Goal: Task Accomplishment & Management: Use online tool/utility

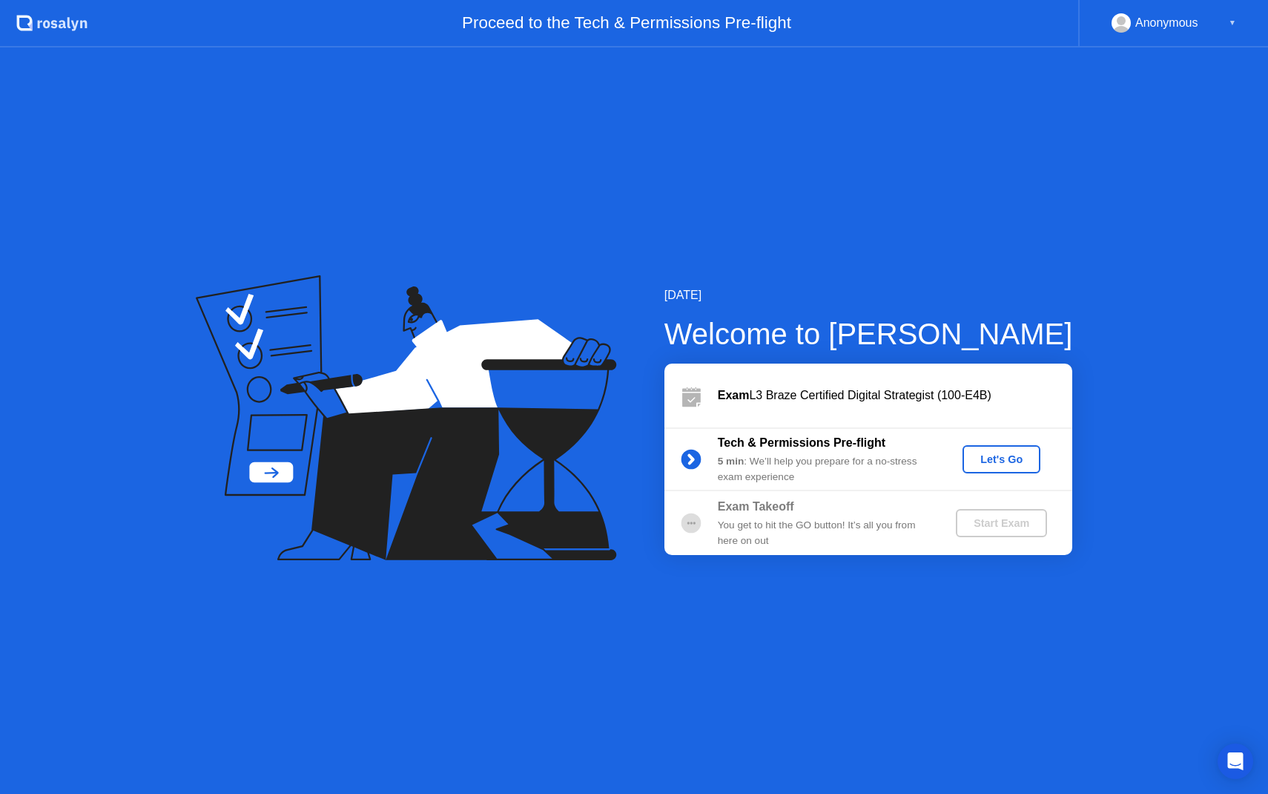
click at [999, 461] on div "Let's Go" at bounding box center [1002, 459] width 66 height 12
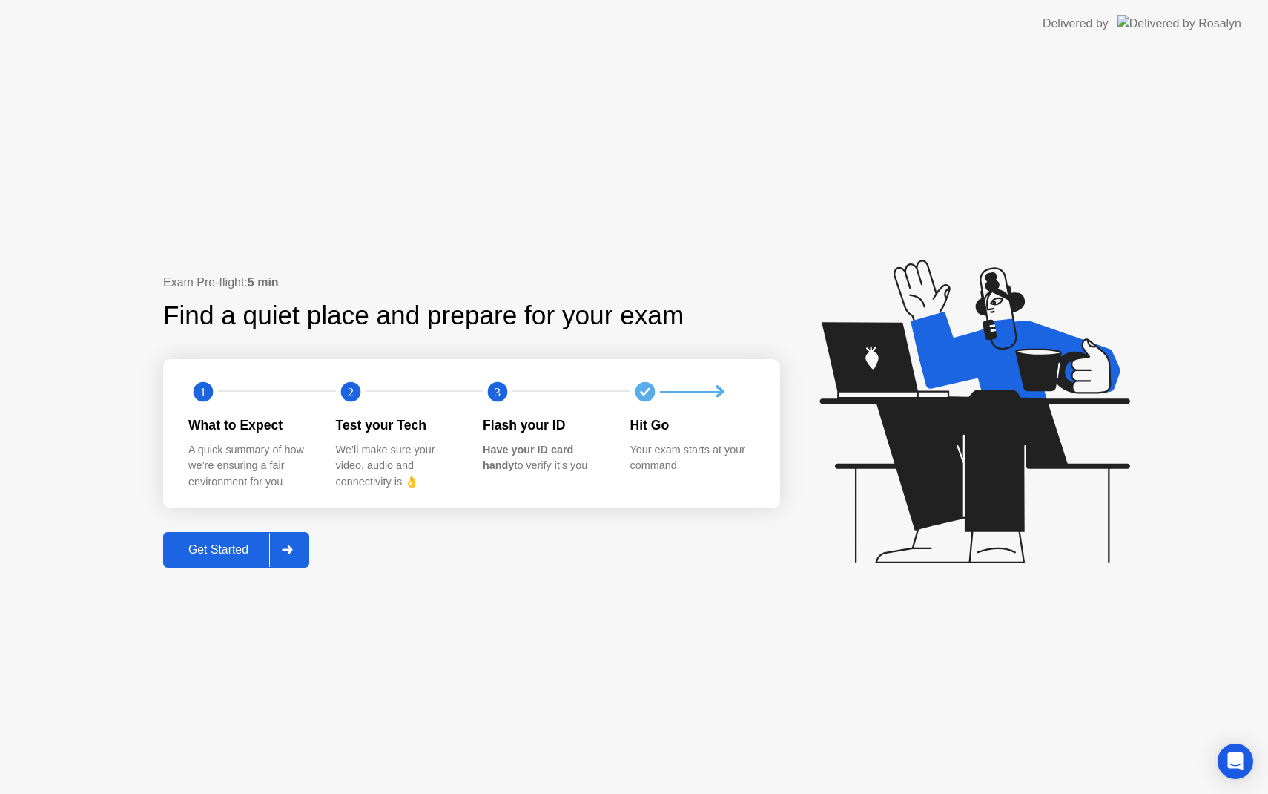
click at [228, 548] on div "Get Started" at bounding box center [219, 549] width 102 height 13
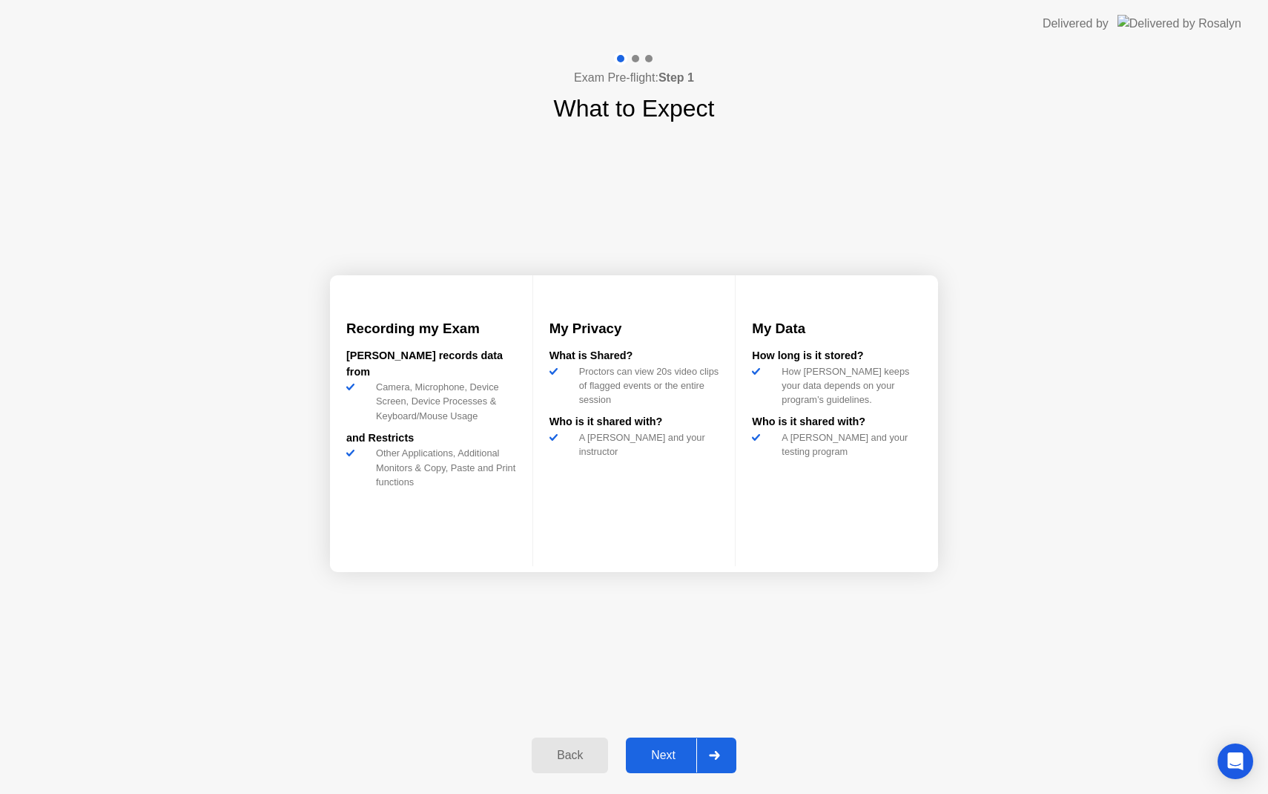
click at [671, 744] on button "Next" at bounding box center [681, 755] width 111 height 36
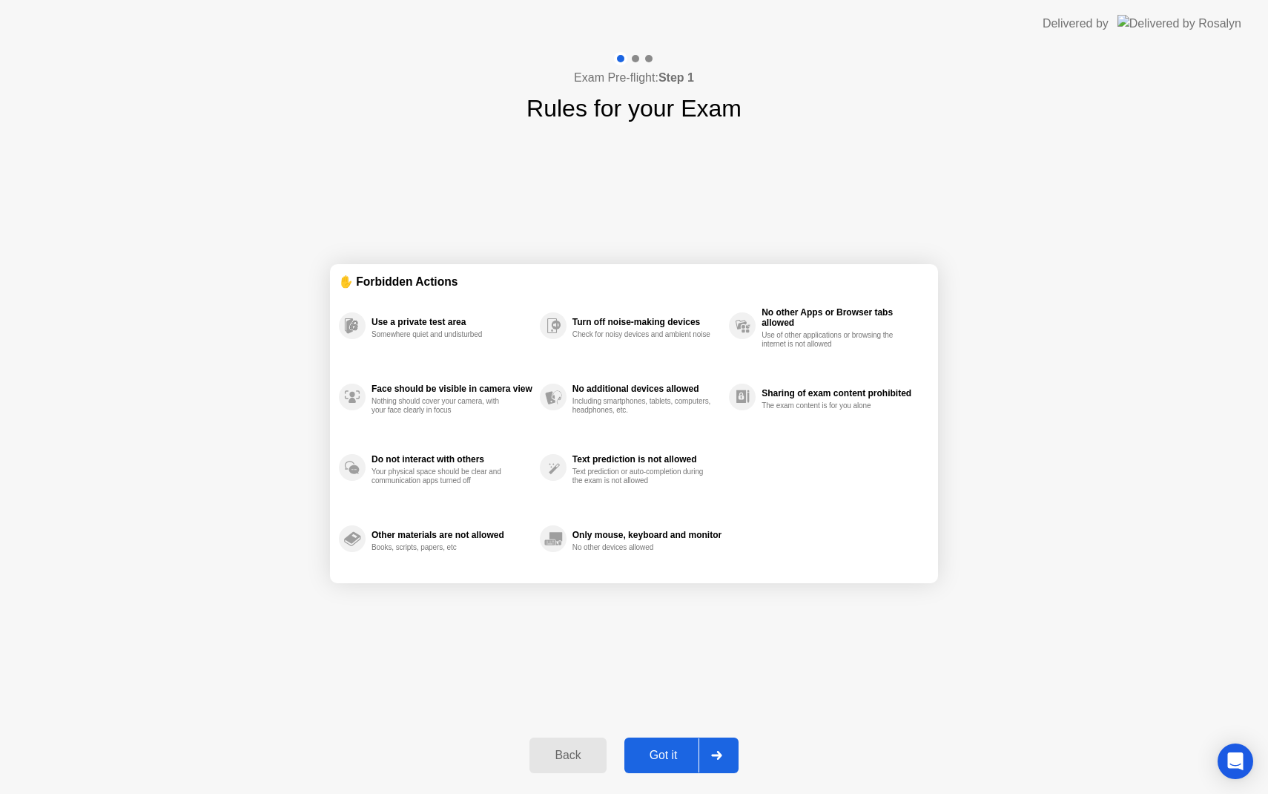
click at [682, 756] on div "Got it" at bounding box center [664, 754] width 70 height 13
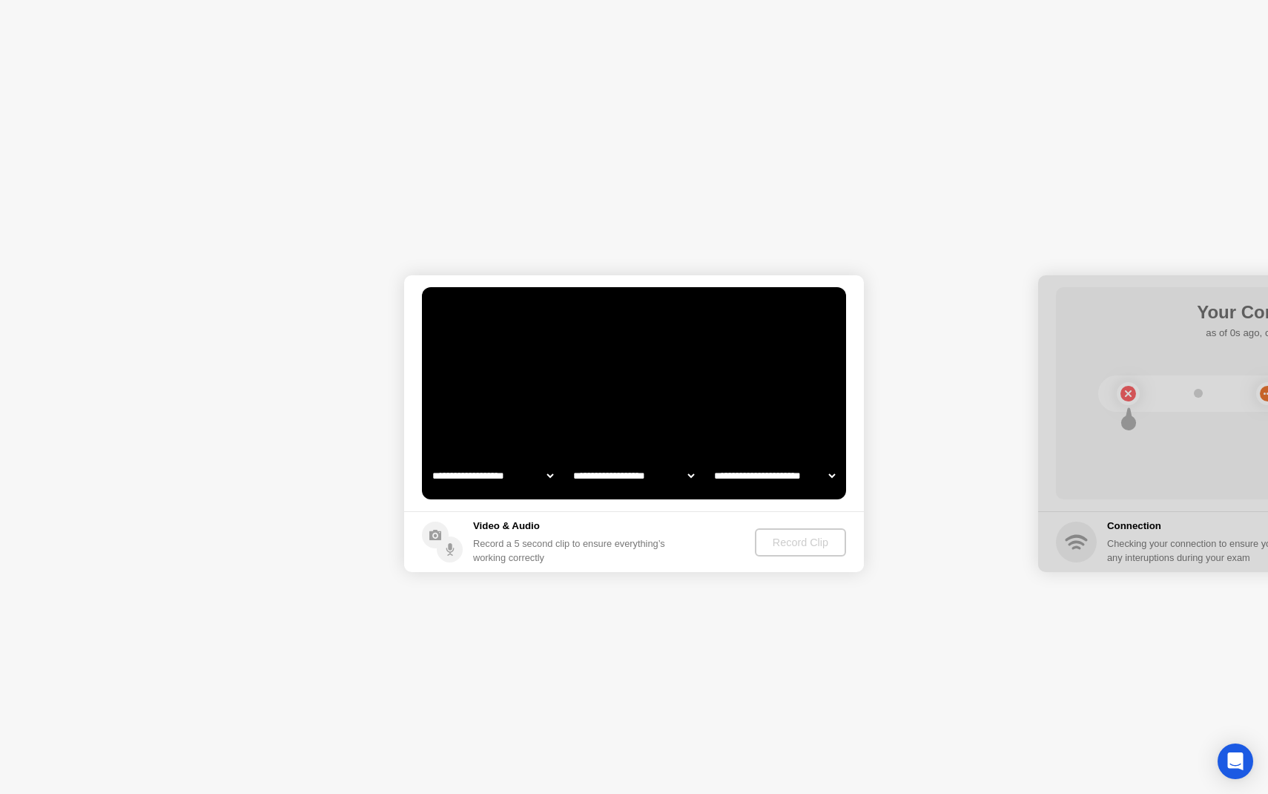
select select "**********"
select select "*******"
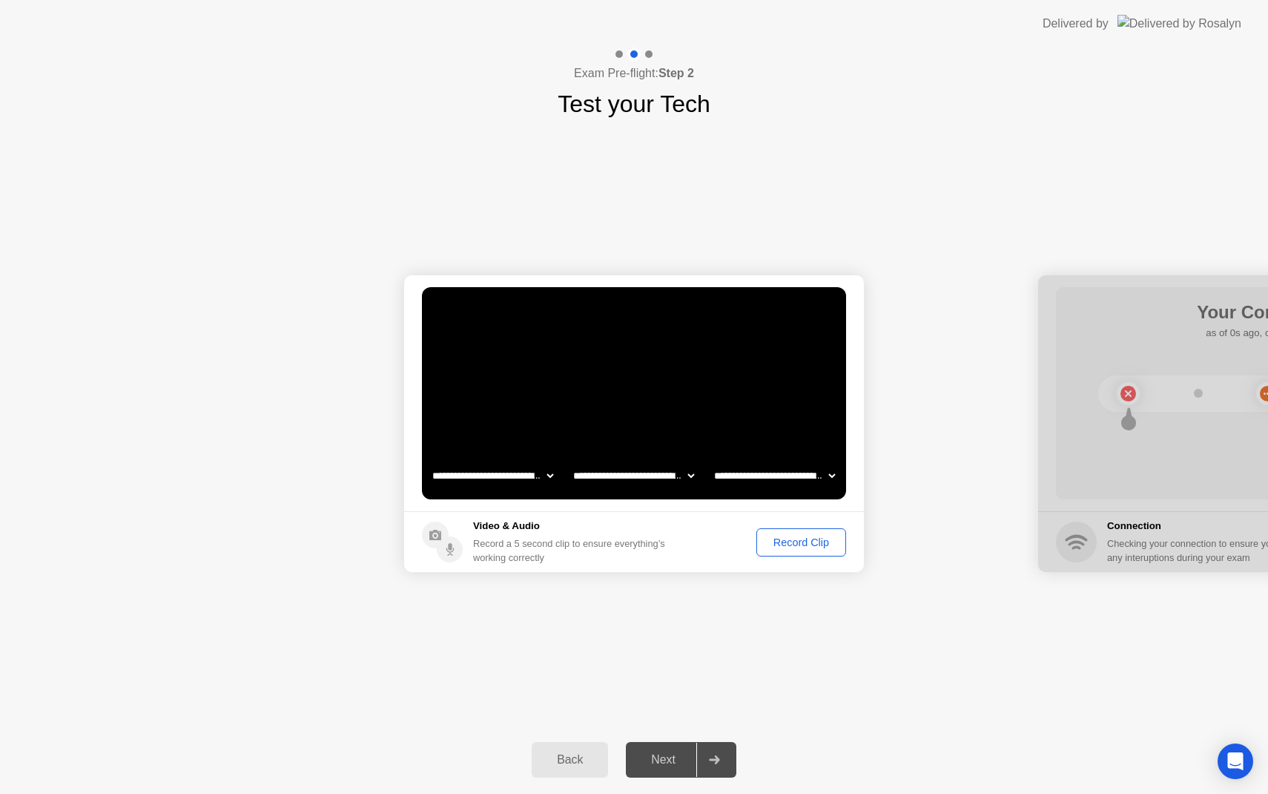
click at [809, 548] on div "Record Clip" at bounding box center [801, 542] width 79 height 12
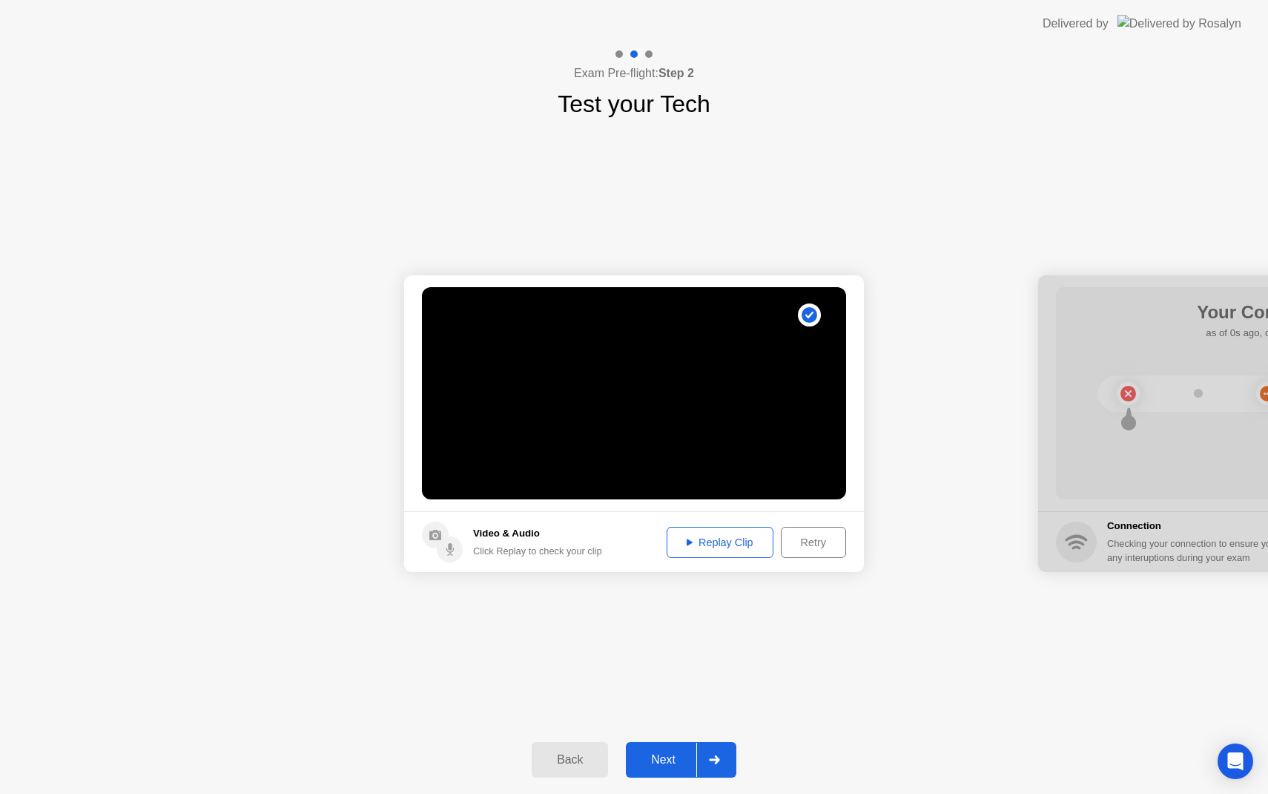
click at [676, 765] on div "Next" at bounding box center [663, 759] width 66 height 13
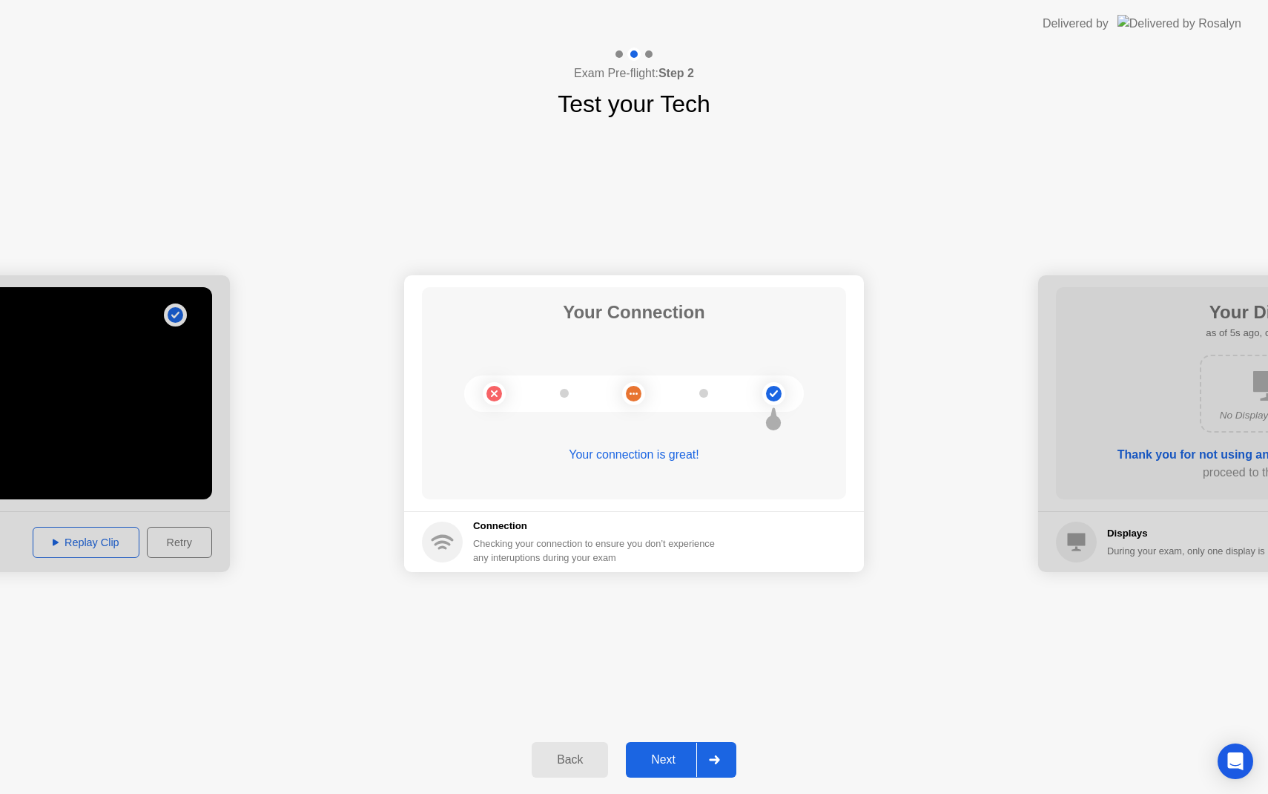
click at [680, 754] on div "Next" at bounding box center [663, 759] width 66 height 13
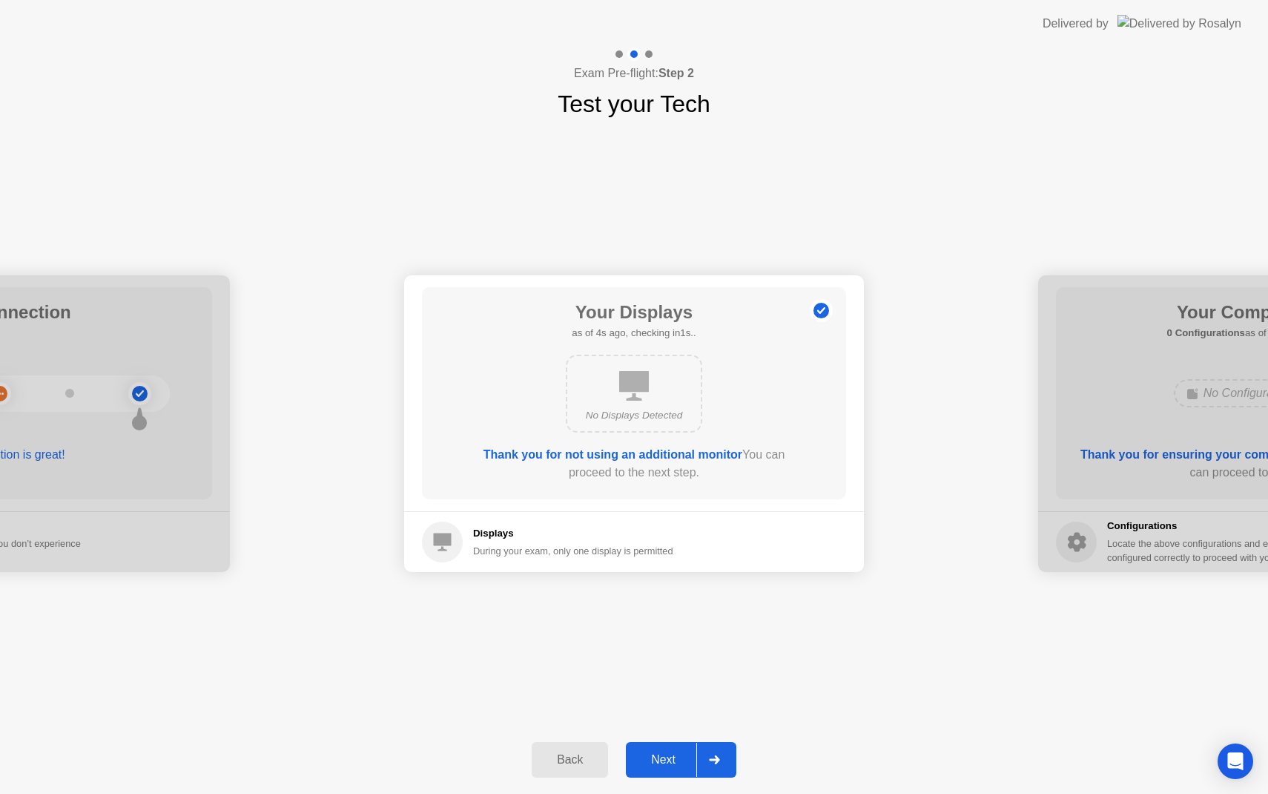
click at [682, 757] on div "Next" at bounding box center [663, 759] width 66 height 13
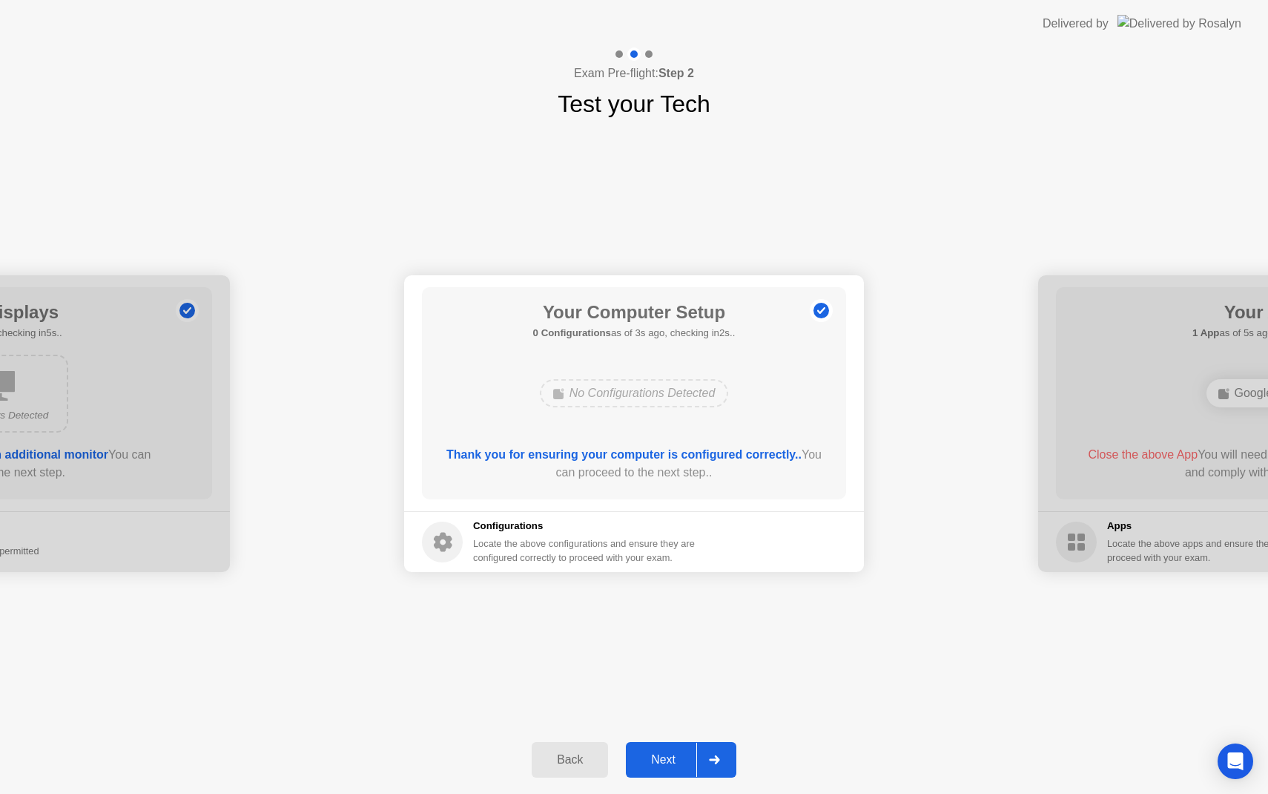
click at [681, 760] on div "Next" at bounding box center [663, 759] width 66 height 13
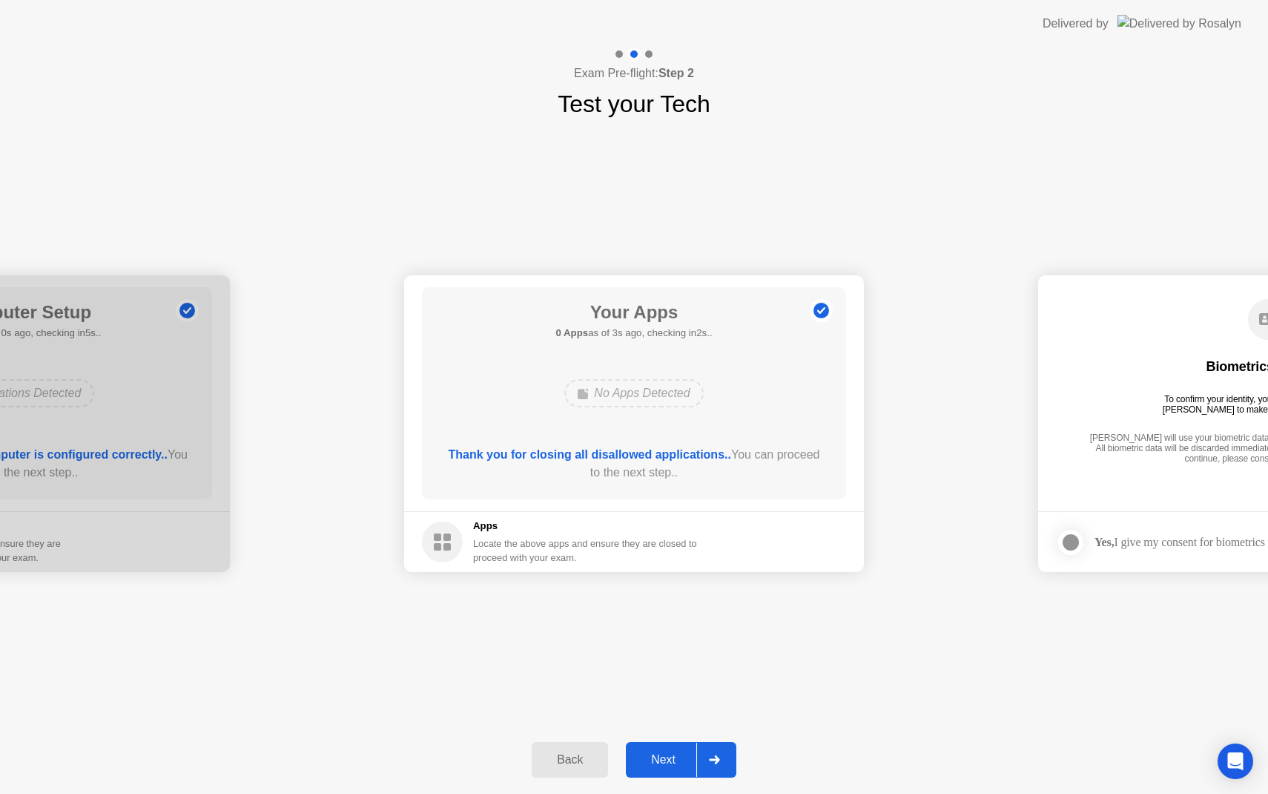
click at [678, 763] on div "Next" at bounding box center [663, 759] width 66 height 13
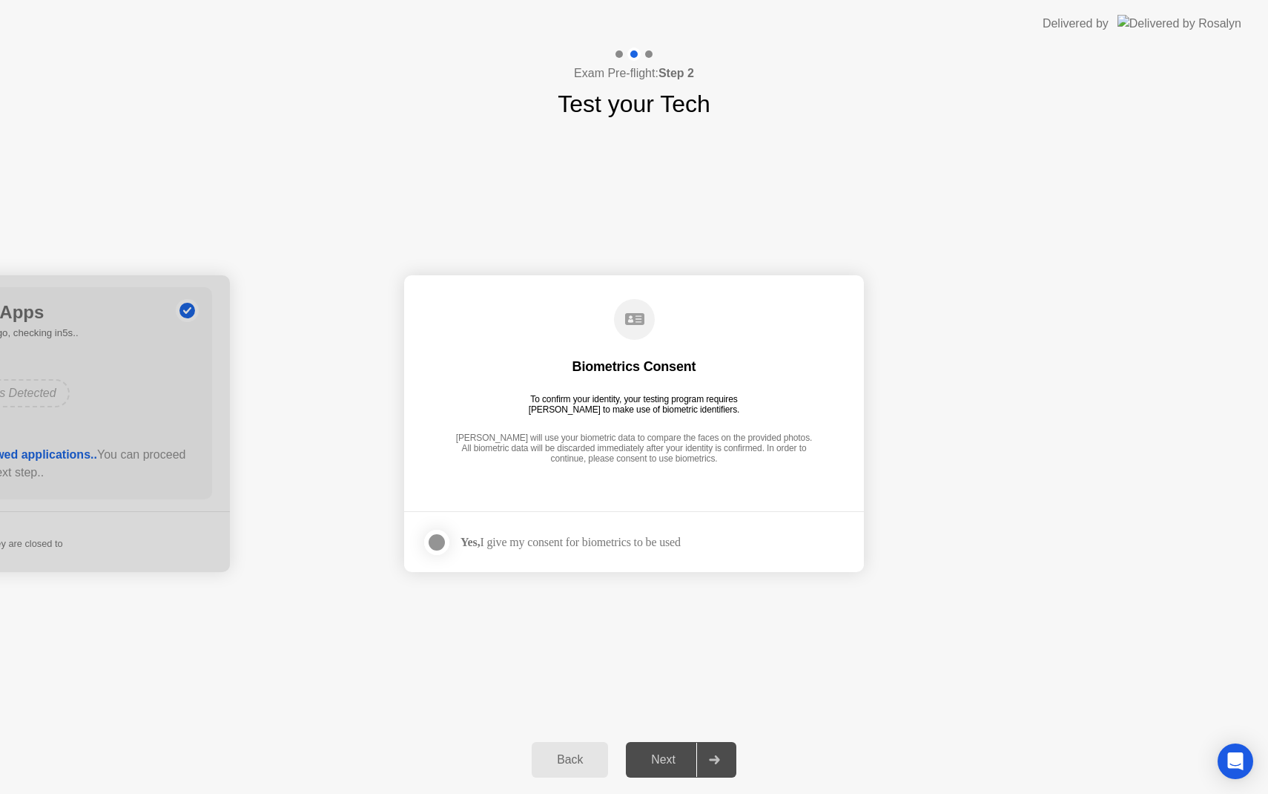
click at [444, 543] on div at bounding box center [437, 542] width 18 height 18
click at [665, 755] on div "Next" at bounding box center [663, 759] width 66 height 13
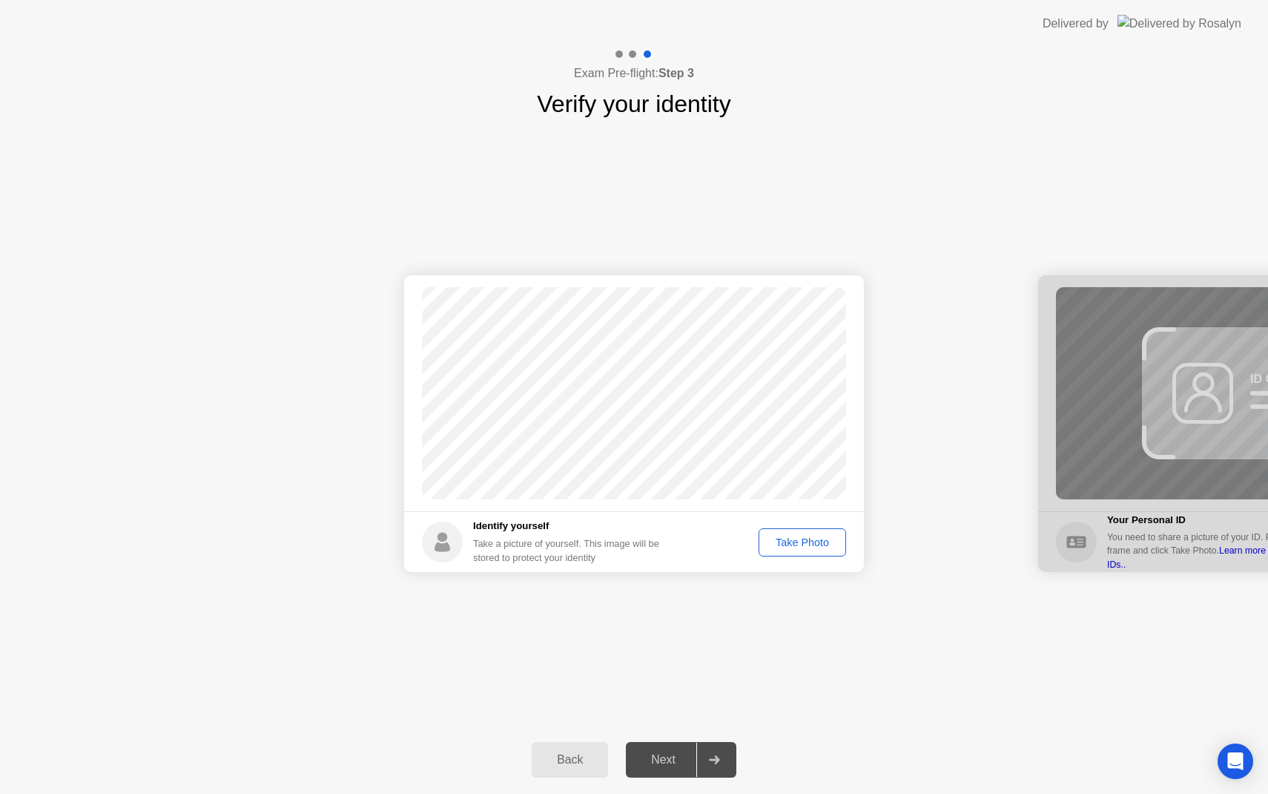
click at [828, 542] on div "Take Photo" at bounding box center [802, 542] width 77 height 12
click at [679, 754] on div "Next" at bounding box center [663, 759] width 66 height 13
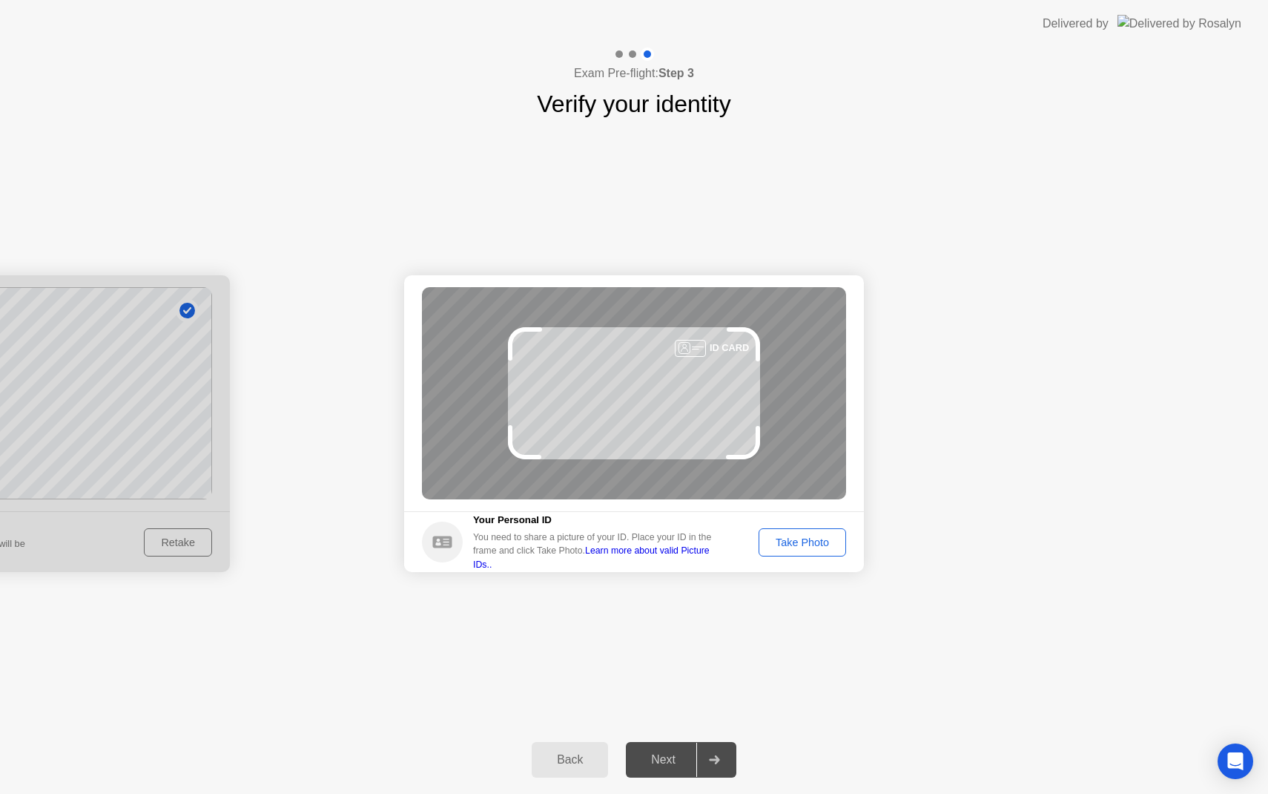
click at [789, 543] on div "Take Photo" at bounding box center [802, 542] width 77 height 12
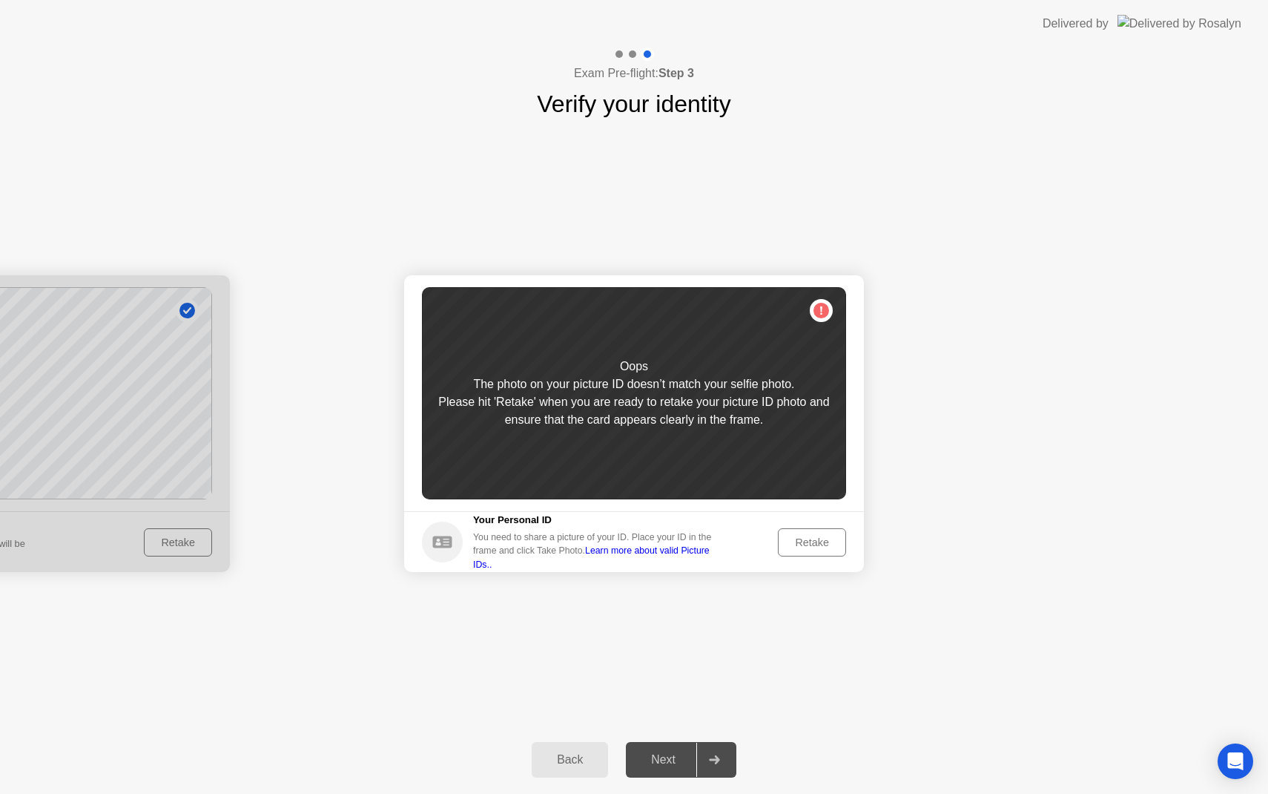
click at [804, 547] on div "Retake" at bounding box center [812, 542] width 58 height 12
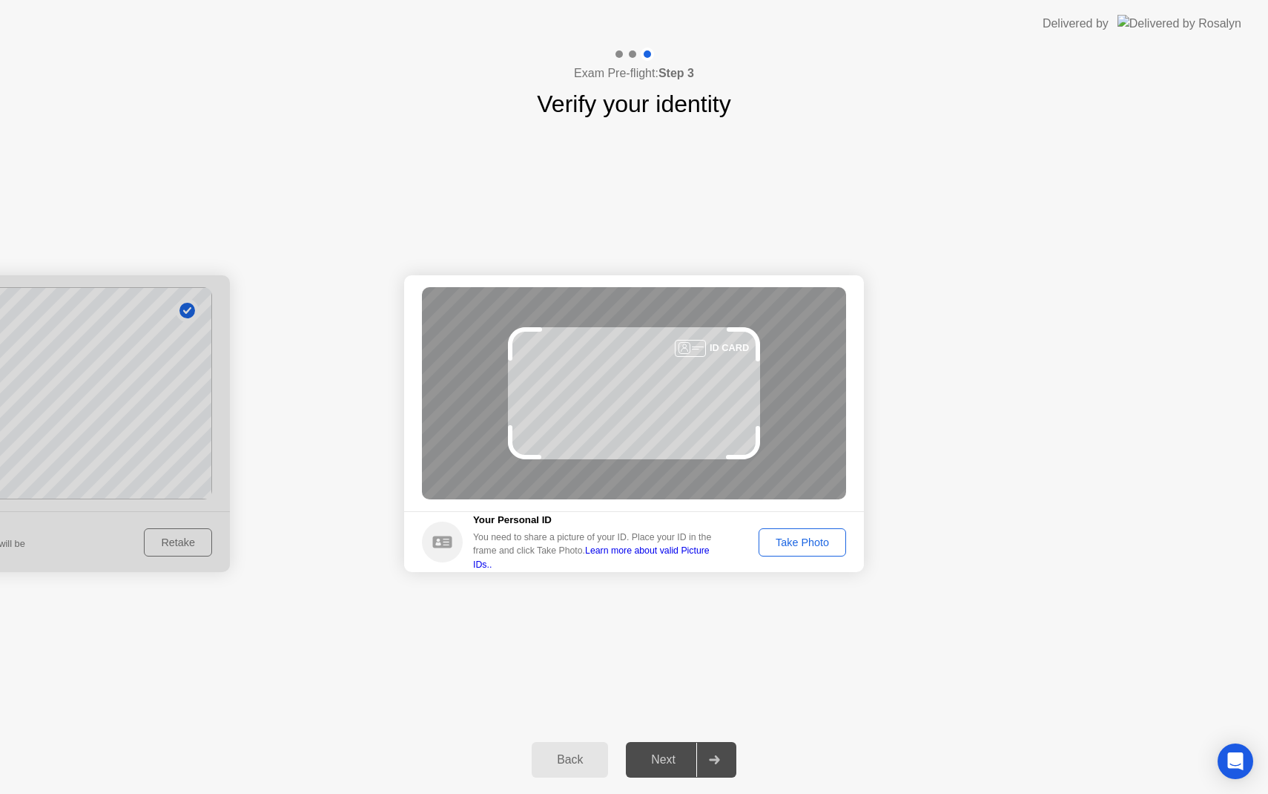
click at [804, 548] on div "Take Photo" at bounding box center [802, 542] width 77 height 12
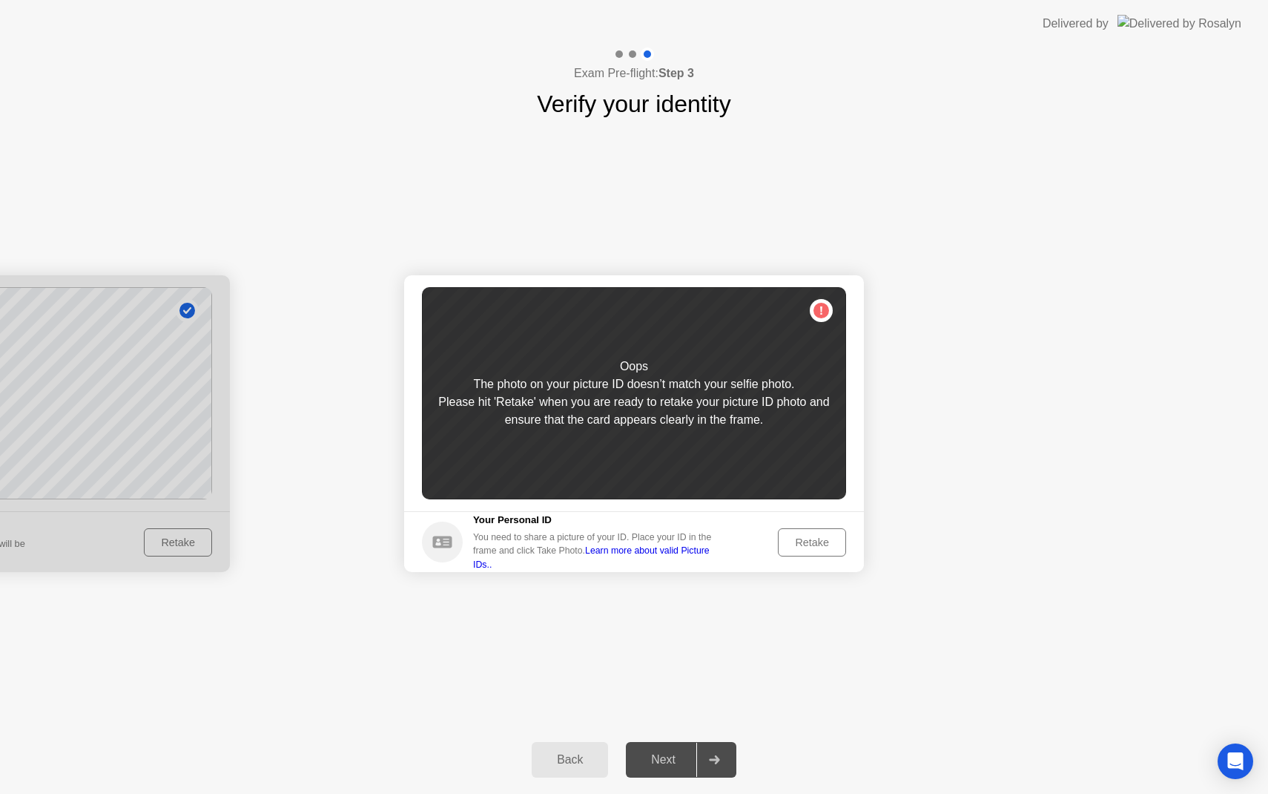
click at [804, 548] on div "Retake" at bounding box center [812, 542] width 58 height 12
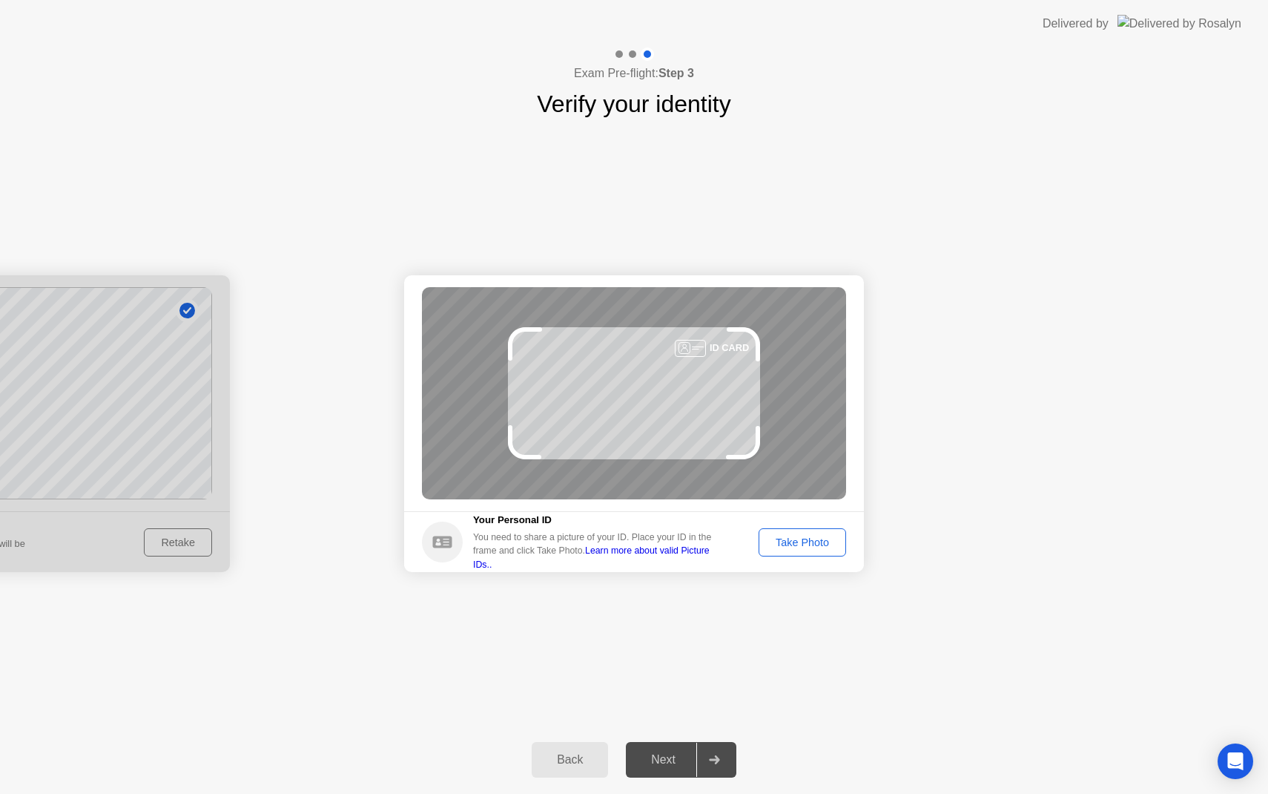
click at [803, 550] on button "Take Photo" at bounding box center [803, 542] width 88 height 28
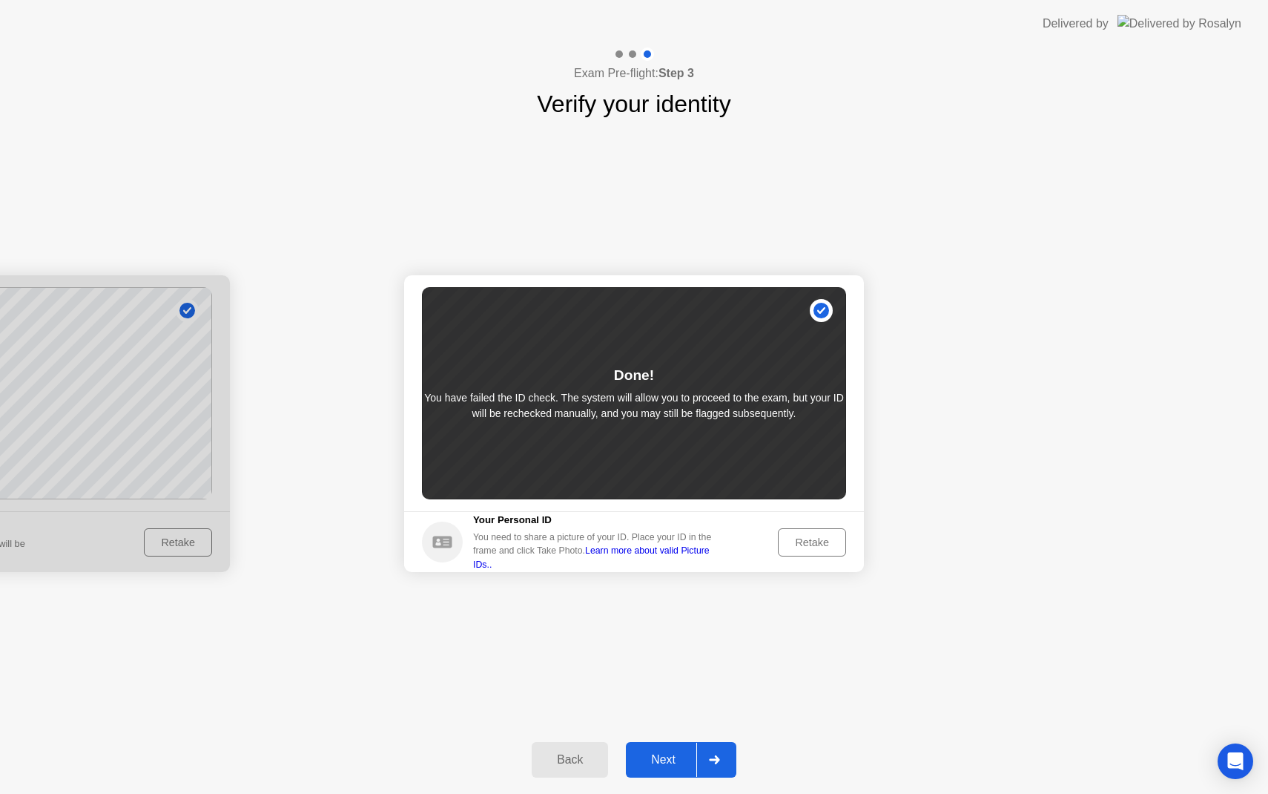
click at [665, 757] on div "Next" at bounding box center [663, 759] width 66 height 13
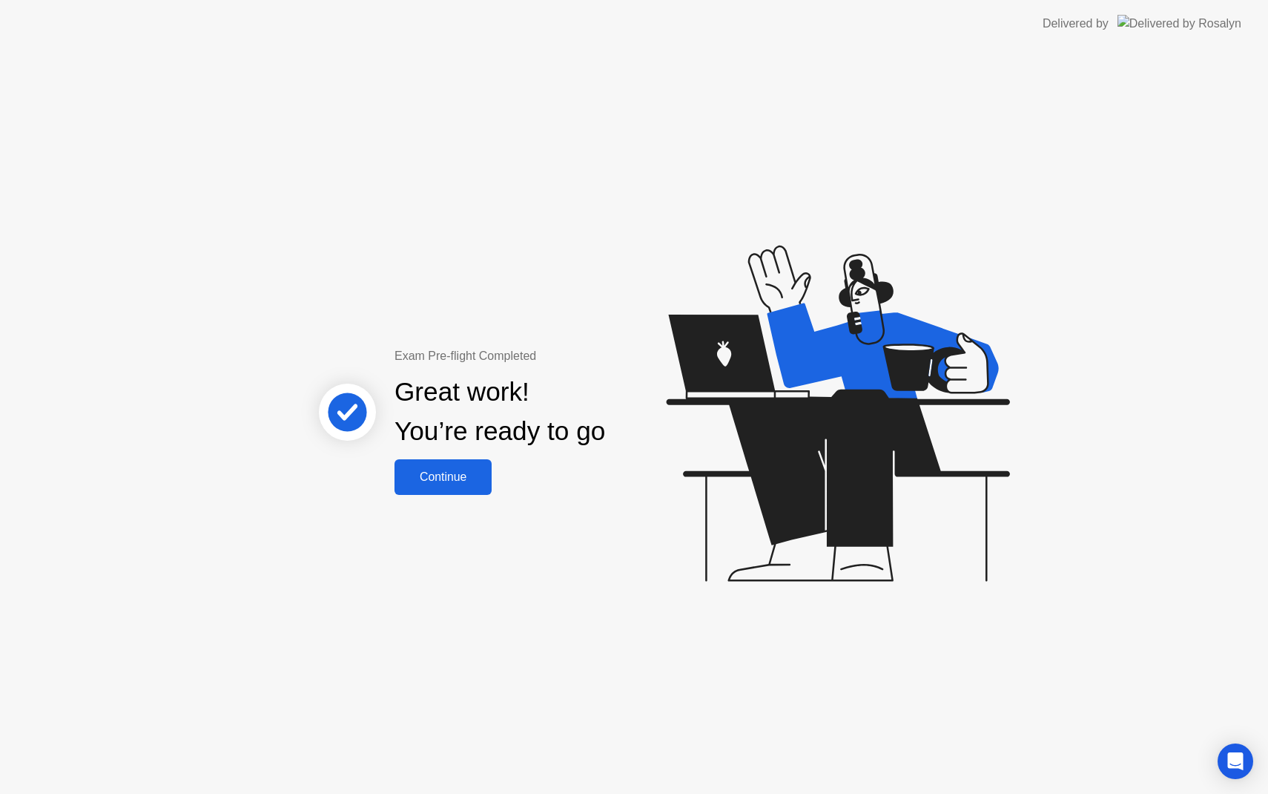
click at [464, 477] on div "Continue" at bounding box center [443, 476] width 88 height 13
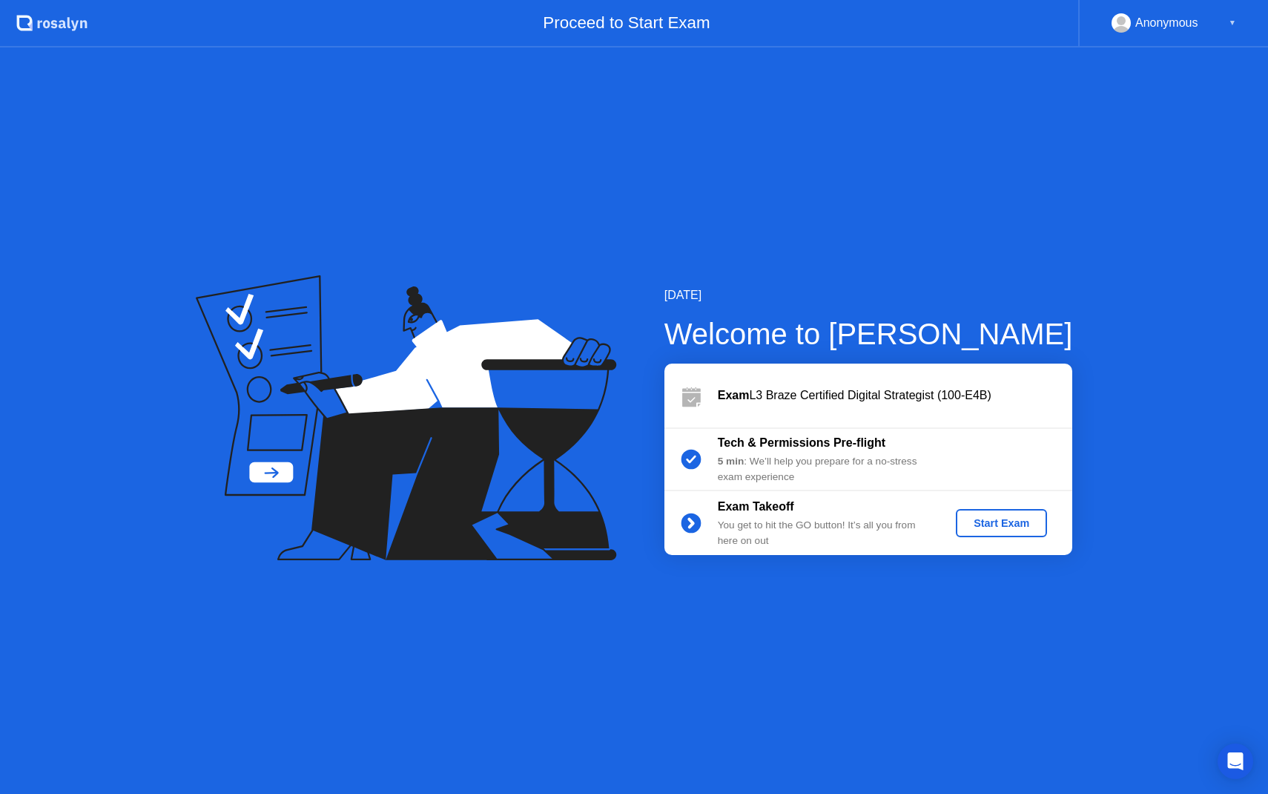
click at [984, 524] on div "Start Exam" at bounding box center [1001, 523] width 79 height 12
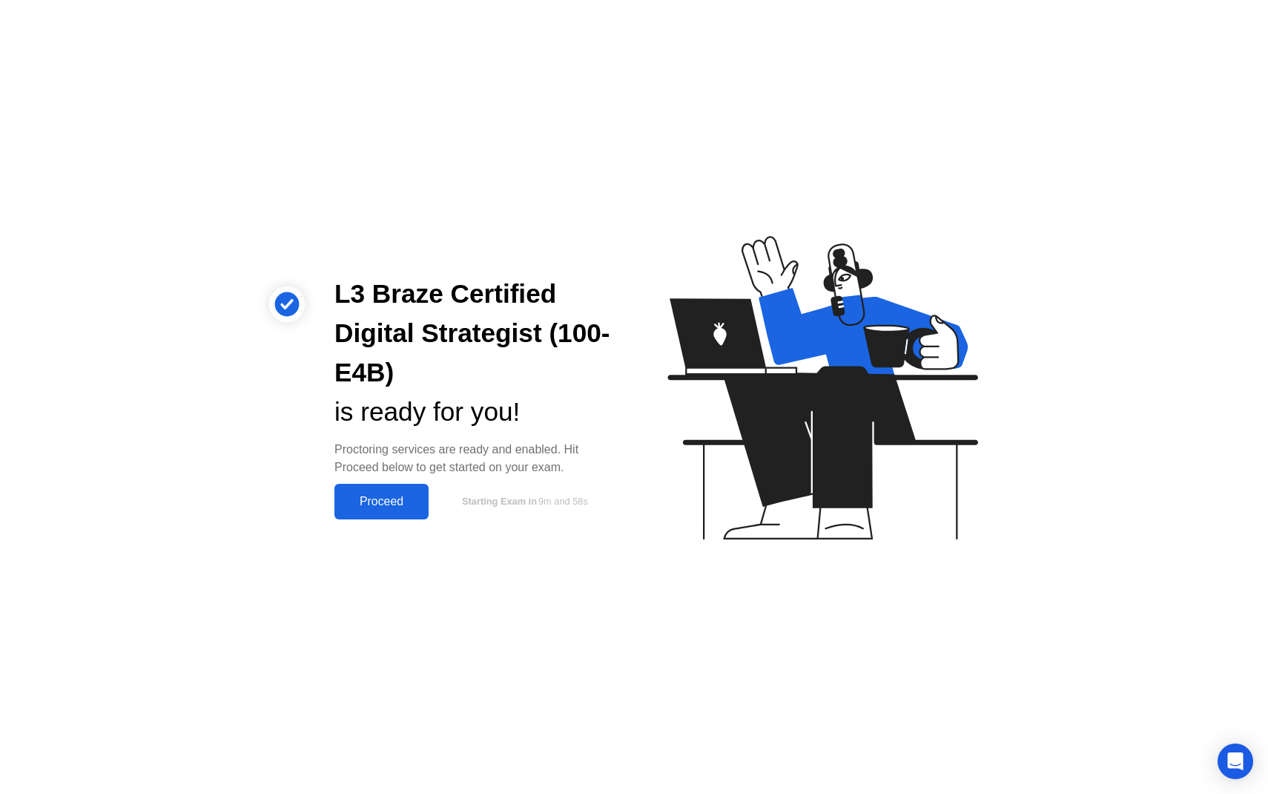
click at [395, 495] on div "Proceed" at bounding box center [381, 501] width 85 height 13
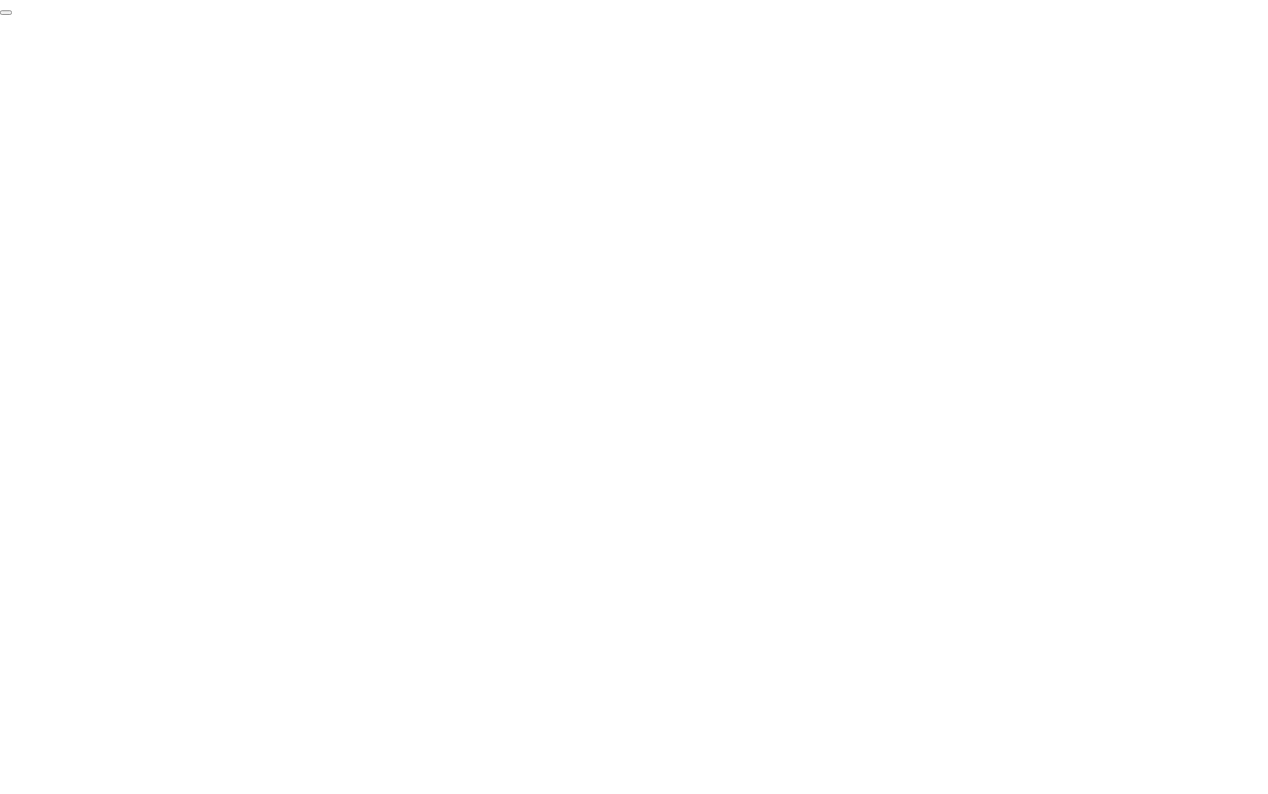
click div "End Proctoring Session"
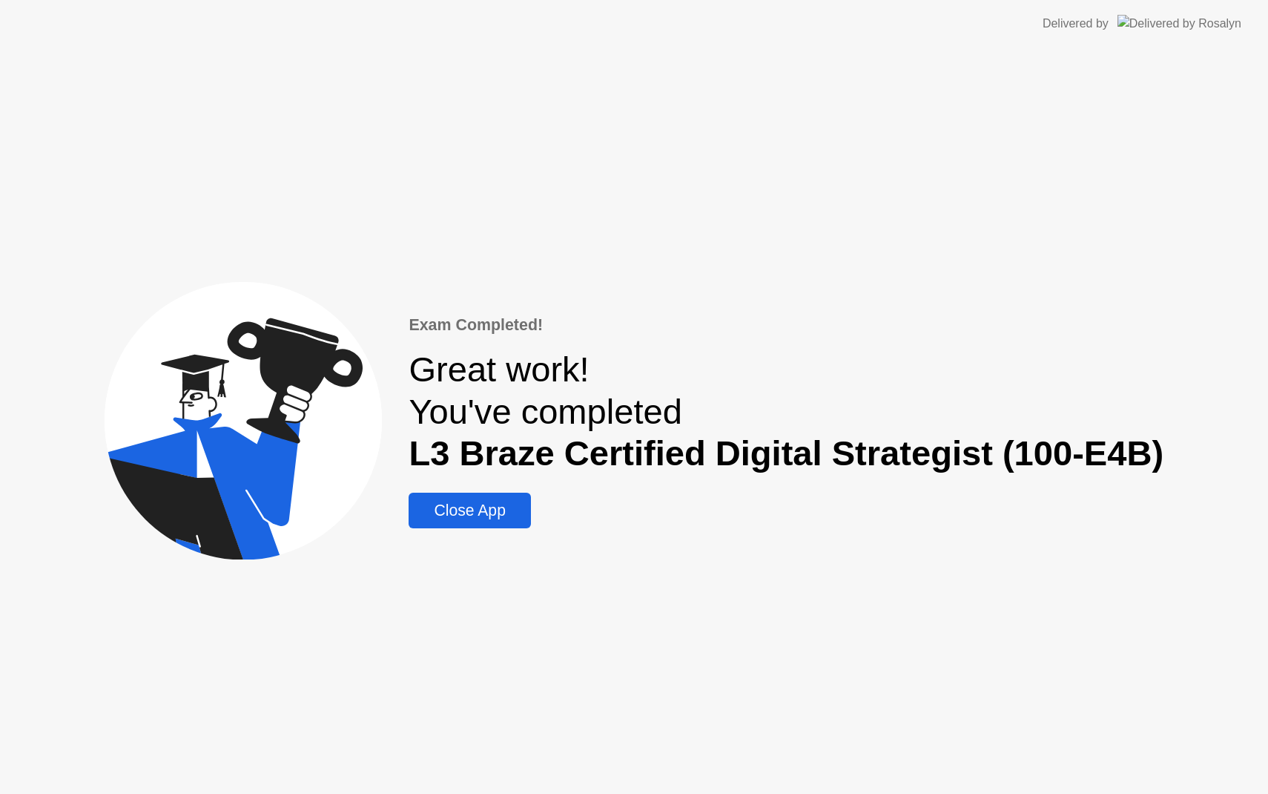
click at [508, 518] on div "Close App" at bounding box center [469, 510] width 113 height 18
